Goal: Task Accomplishment & Management: Complete application form

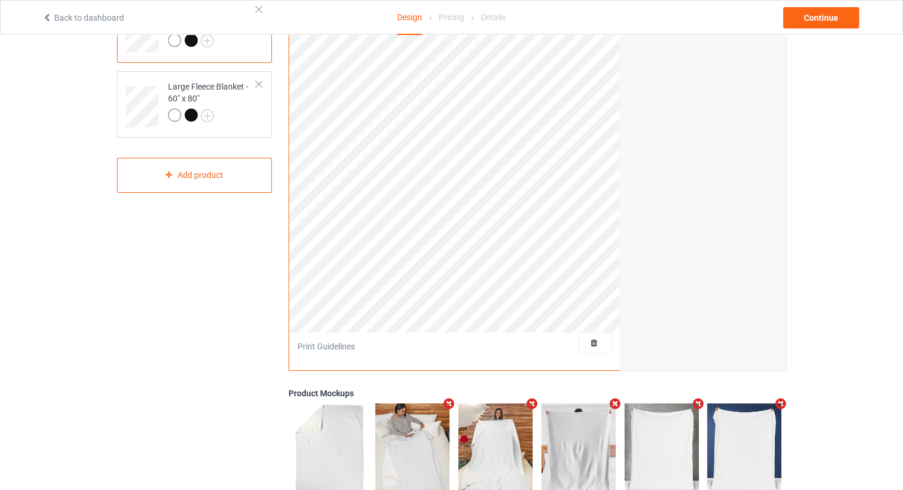
scroll to position [178, 0]
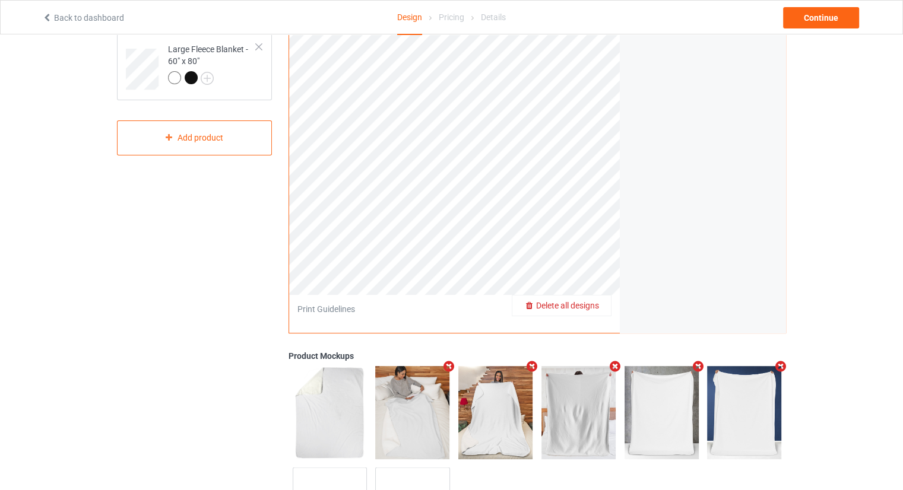
click at [589, 308] on span "Delete all designs" at bounding box center [567, 305] width 63 height 9
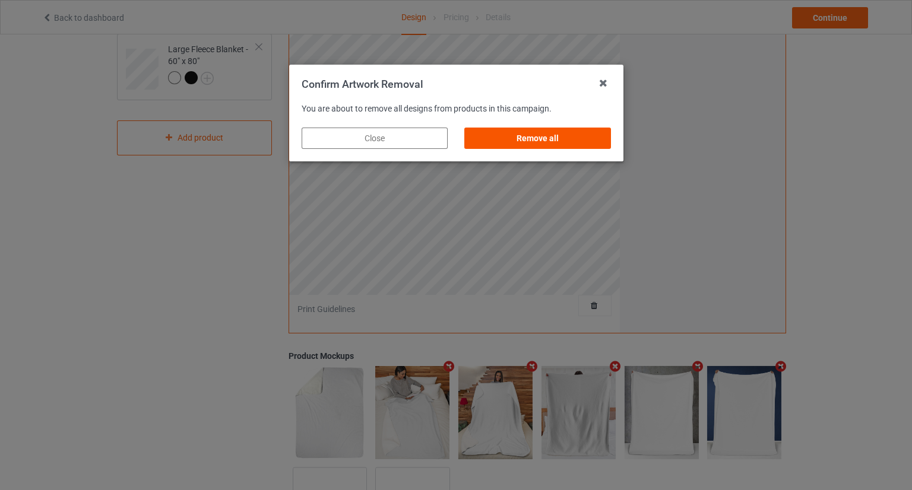
click at [558, 137] on div "Remove all" at bounding box center [537, 138] width 146 height 21
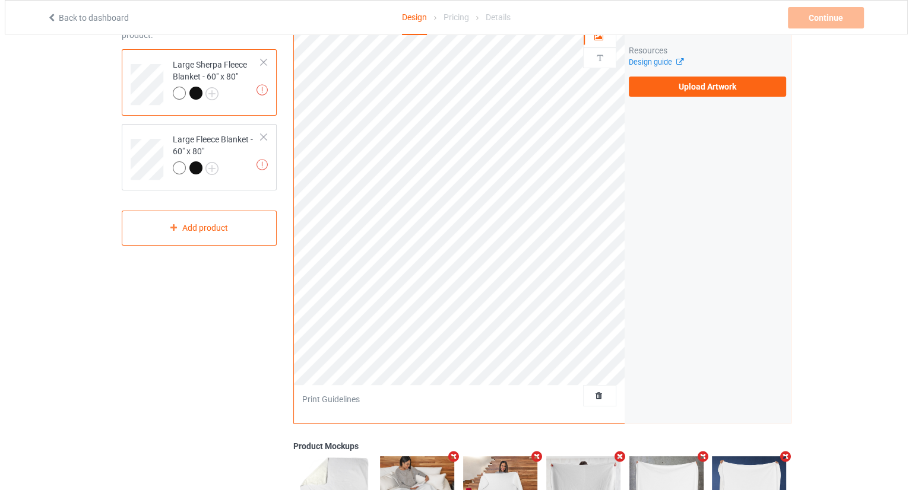
scroll to position [0, 0]
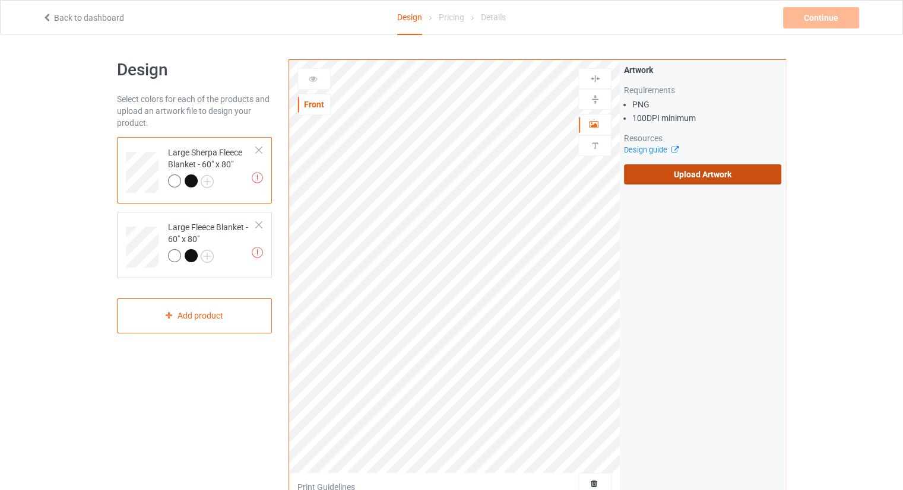
click at [688, 180] on label "Upload Artwork" at bounding box center [702, 174] width 157 height 20
click at [0, 0] on input "Upload Artwork" at bounding box center [0, 0] width 0 height 0
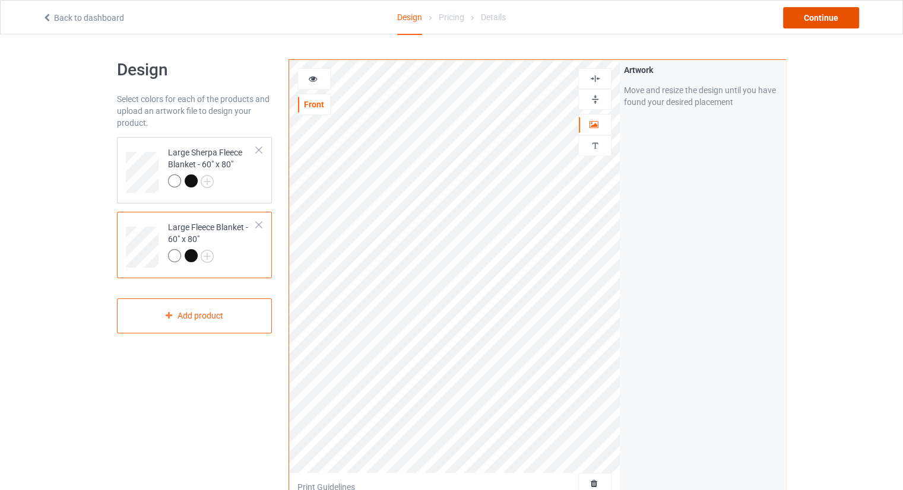
click at [809, 21] on div "Continue" at bounding box center [821, 17] width 76 height 21
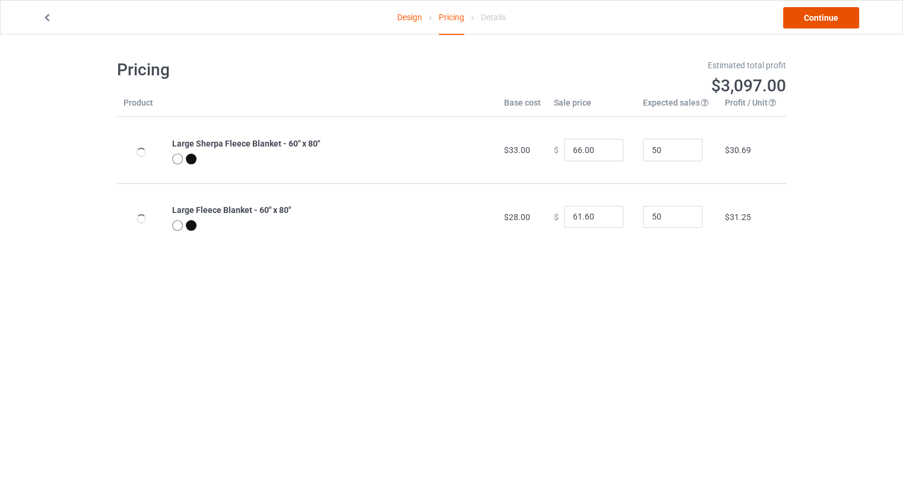
click at [822, 15] on link "Continue" at bounding box center [821, 17] width 76 height 21
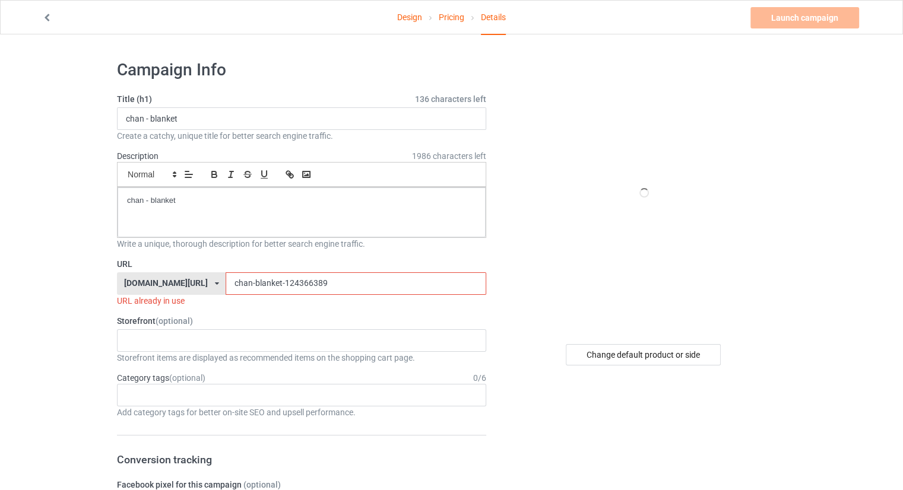
click at [300, 290] on input "chan-blanket-124366389" at bounding box center [356, 283] width 260 height 23
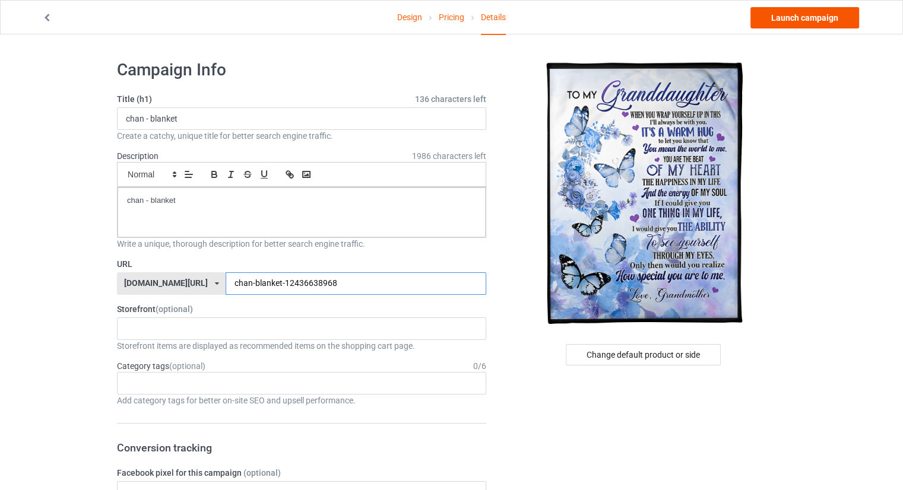
type input "chan-blanket-12436638968"
click at [805, 12] on link "Launch campaign" at bounding box center [804, 17] width 109 height 21
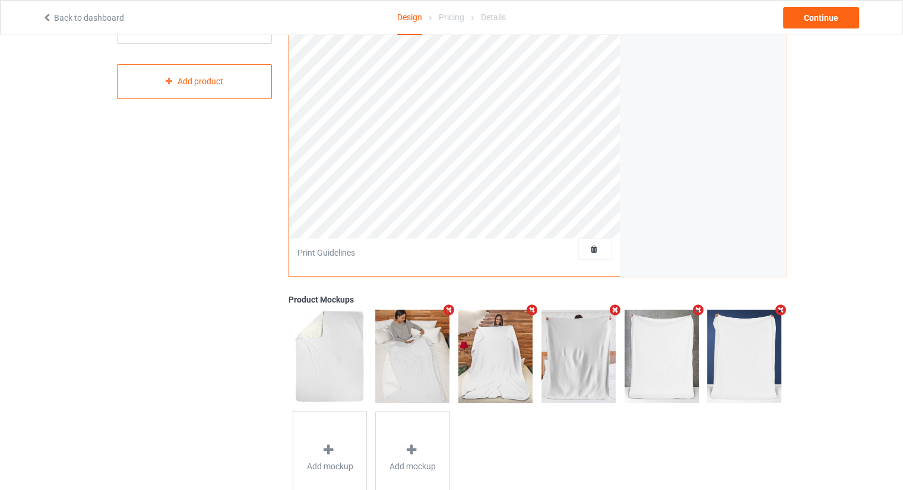
scroll to position [237, 0]
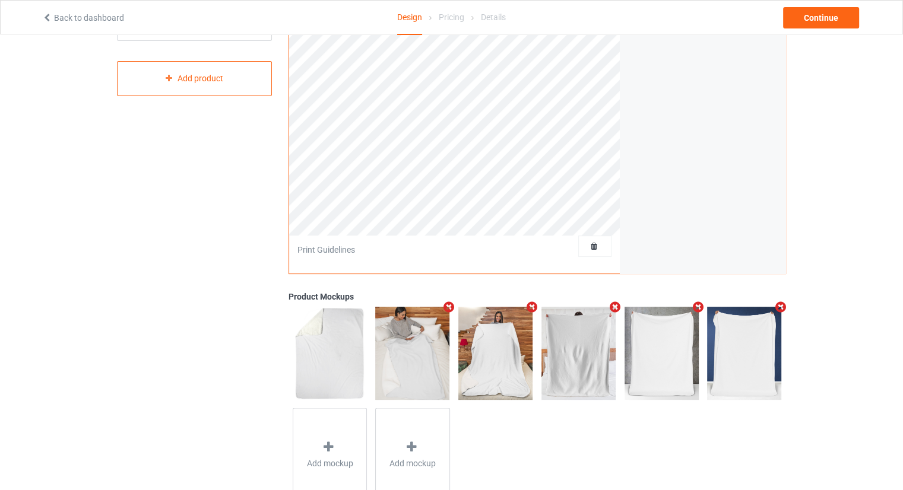
click at [603, 252] on div at bounding box center [594, 246] width 33 height 21
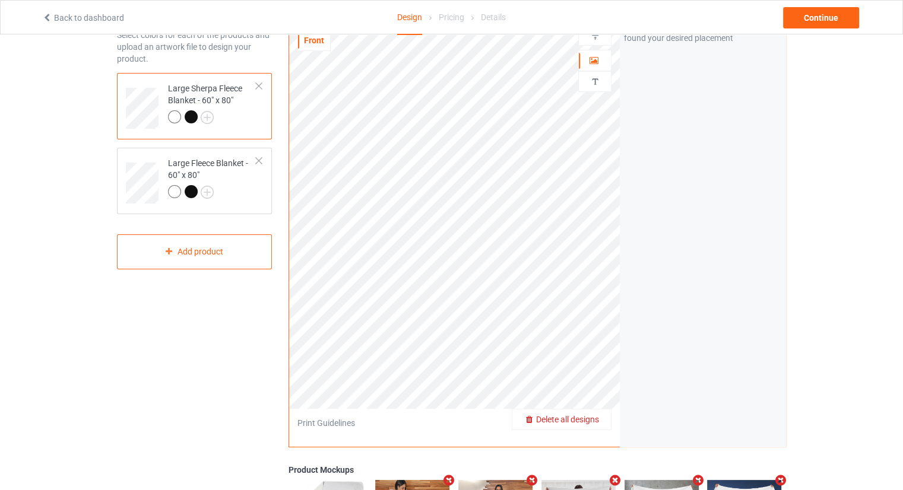
scroll to position [59, 0]
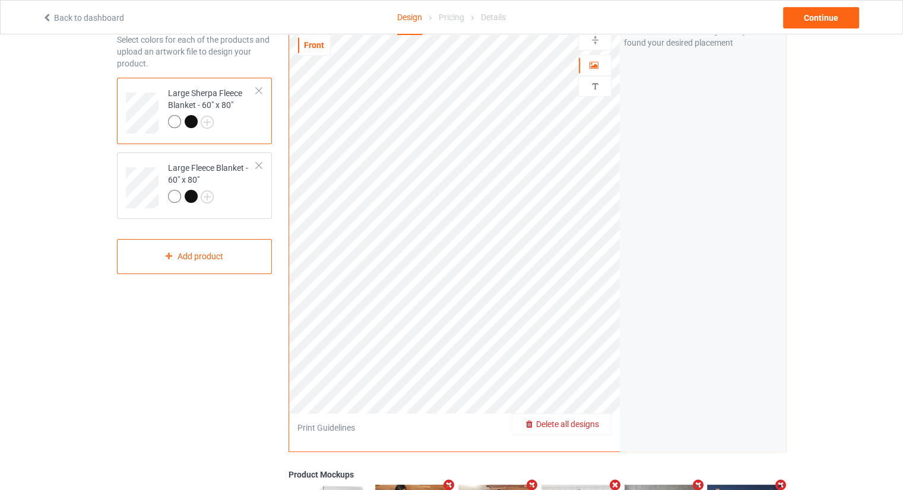
click at [595, 426] on span "Delete all designs" at bounding box center [567, 424] width 63 height 9
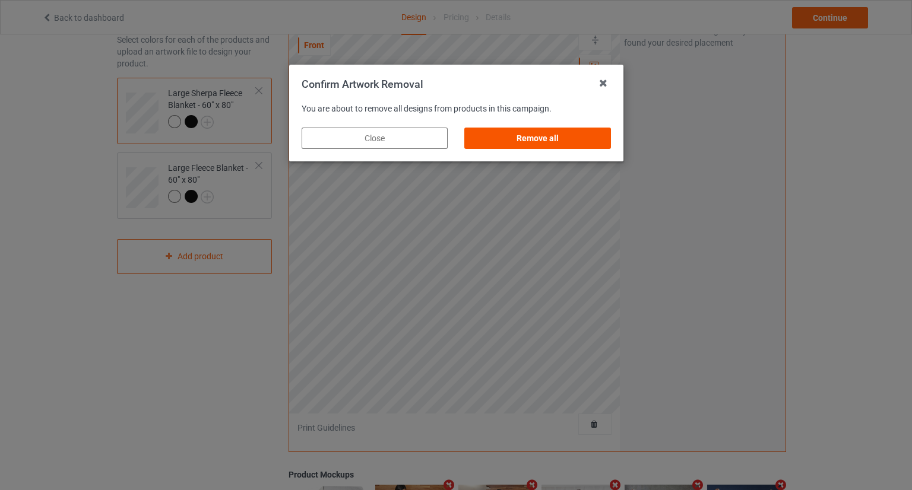
drag, startPoint x: 543, startPoint y: 149, endPoint x: 544, endPoint y: 143, distance: 6.1
click at [543, 149] on div "Remove all" at bounding box center [537, 138] width 163 height 38
click at [544, 140] on div "Remove all" at bounding box center [537, 138] width 146 height 21
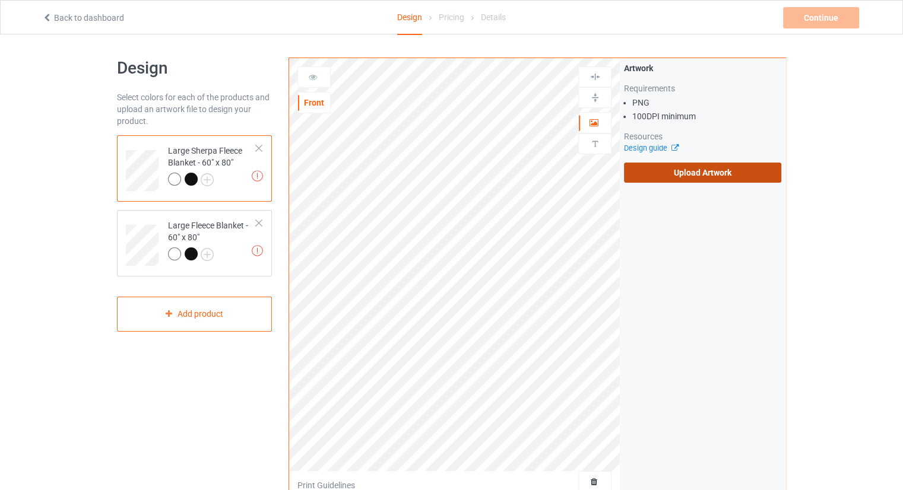
scroll to position [0, 0]
click at [664, 182] on label "Upload Artwork" at bounding box center [702, 174] width 157 height 20
click at [0, 0] on input "Upload Artwork" at bounding box center [0, 0] width 0 height 0
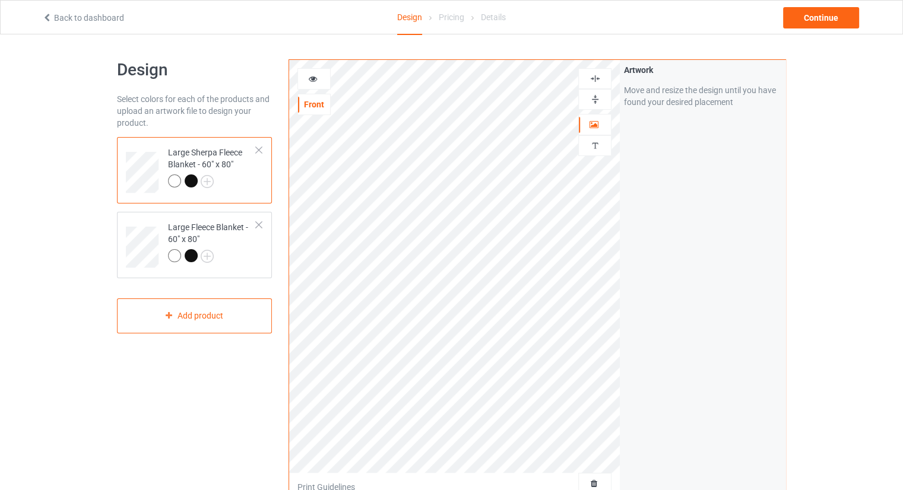
click at [673, 350] on div "Artwork Move and resize the design until you have found your desired placement" at bounding box center [703, 285] width 166 height 451
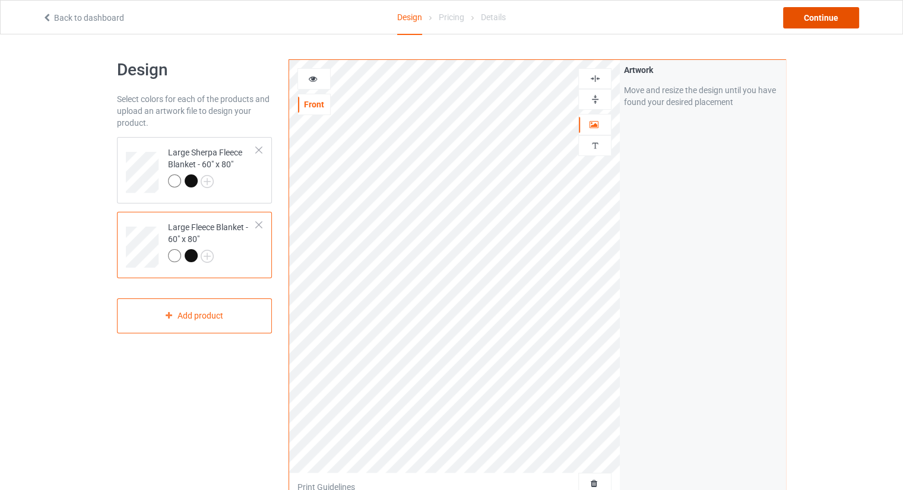
click at [813, 17] on div "Continue" at bounding box center [821, 17] width 76 height 21
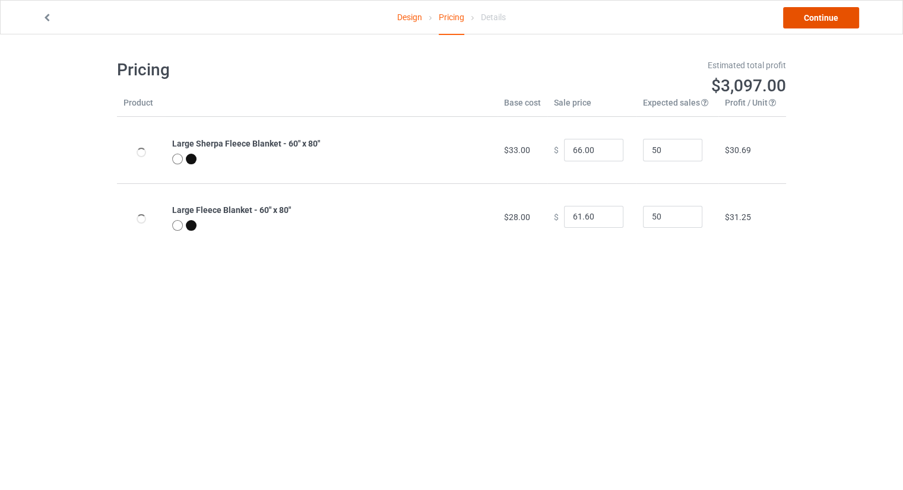
click at [853, 22] on link "Continue" at bounding box center [821, 17] width 76 height 21
